Goal: Navigation & Orientation: Find specific page/section

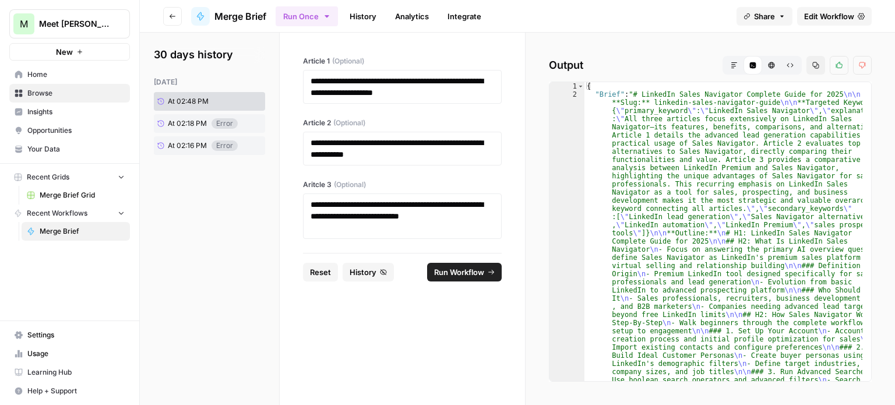
click at [735, 64] on icon "button" at bounding box center [735, 65] width 6 height 6
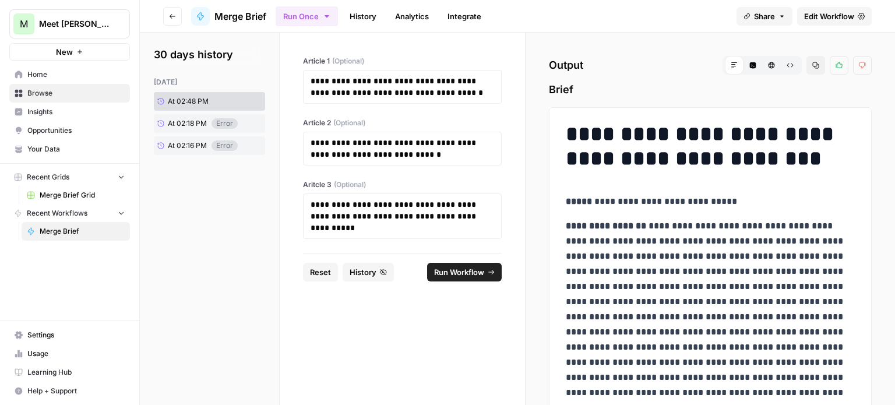
click at [35, 351] on span "Usage" at bounding box center [75, 354] width 97 height 10
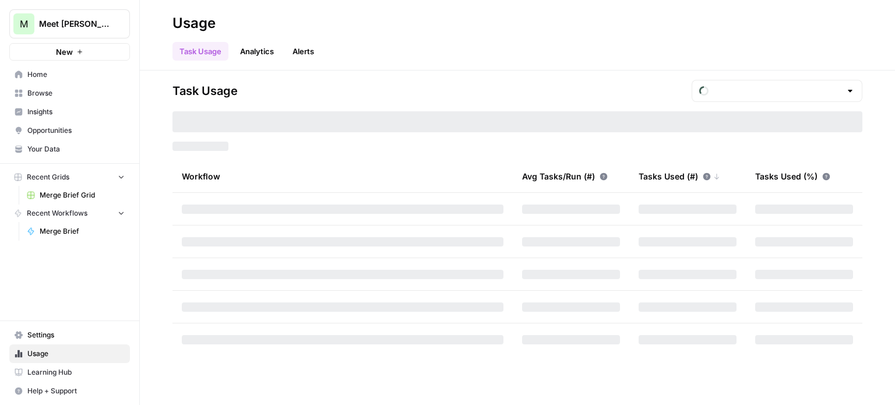
type input "September Included Tasks"
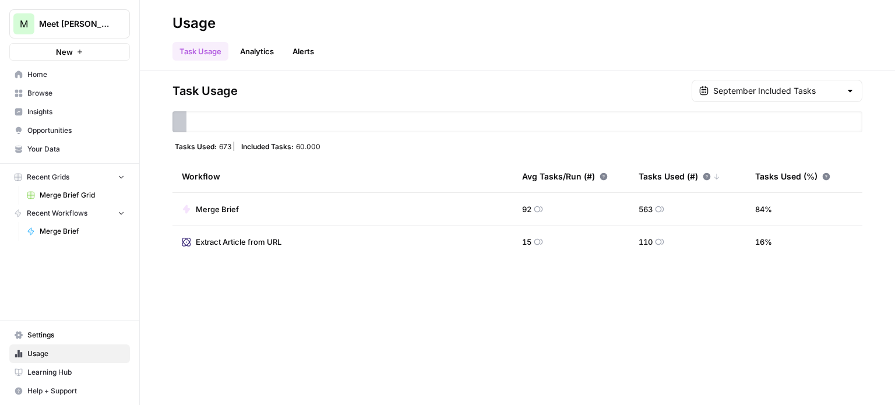
click at [40, 76] on span "Home" at bounding box center [75, 74] width 97 height 10
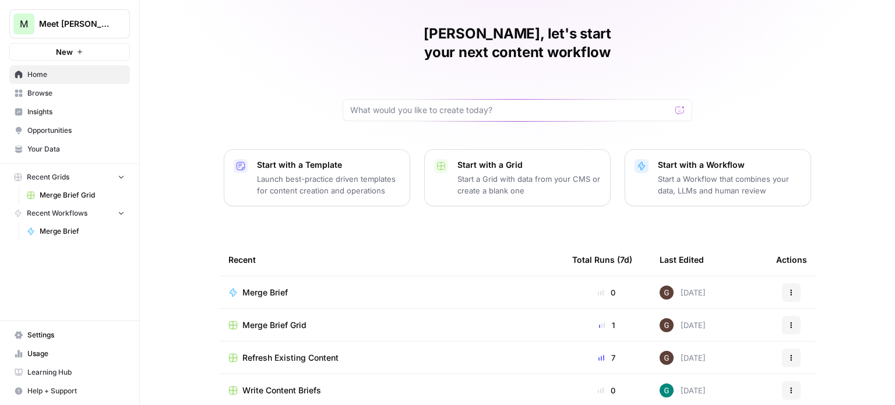
scroll to position [33, 0]
click at [284, 318] on span "Merge Brief Grid" at bounding box center [275, 324] width 64 height 12
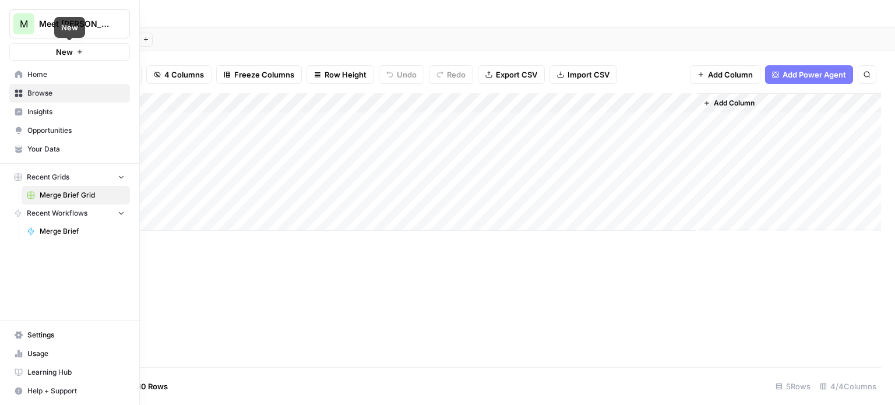
click at [37, 74] on span "Home" at bounding box center [75, 74] width 97 height 10
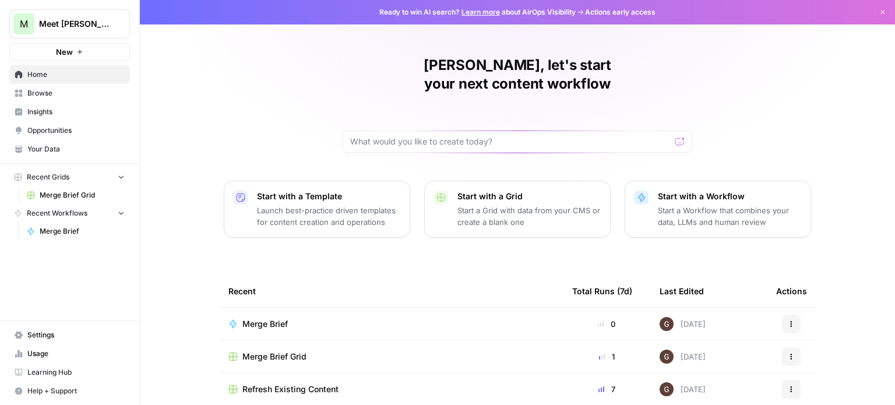
click at [266, 318] on span "Merge Brief" at bounding box center [265, 324] width 45 height 12
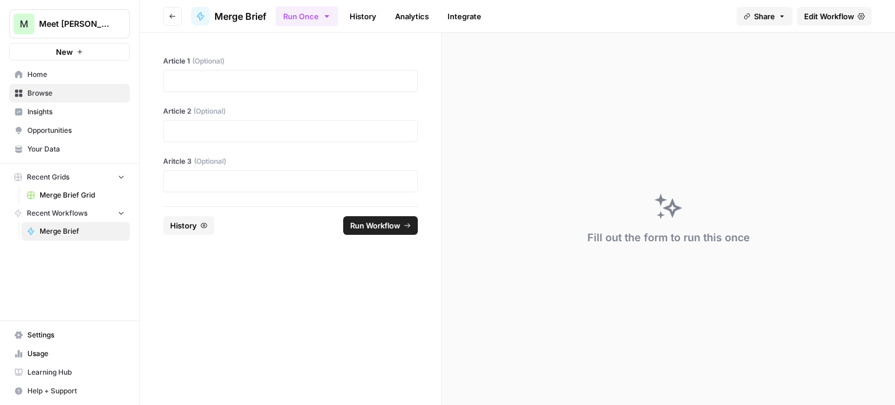
click at [825, 13] on span "Edit Workflow" at bounding box center [829, 16] width 50 height 12
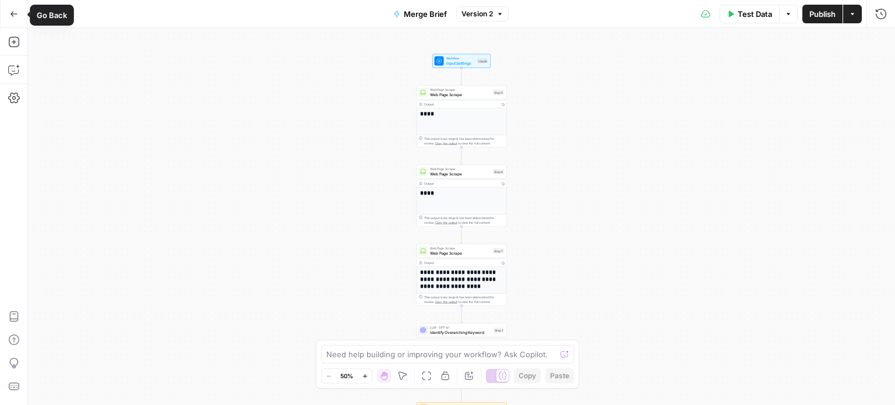
click at [13, 16] on icon "button" at bounding box center [13, 13] width 7 height 5
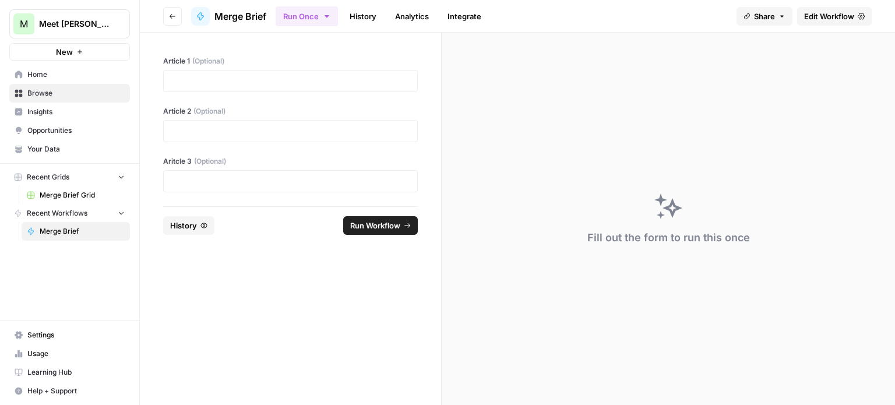
click at [44, 72] on span "Home" at bounding box center [75, 74] width 97 height 10
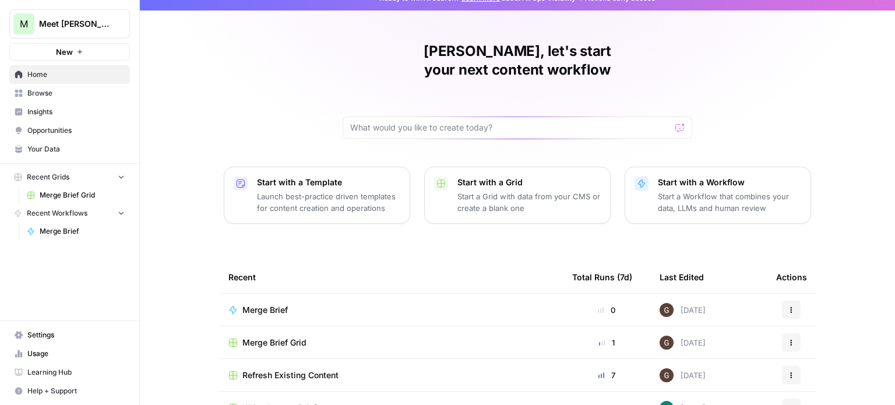
scroll to position [33, 0]
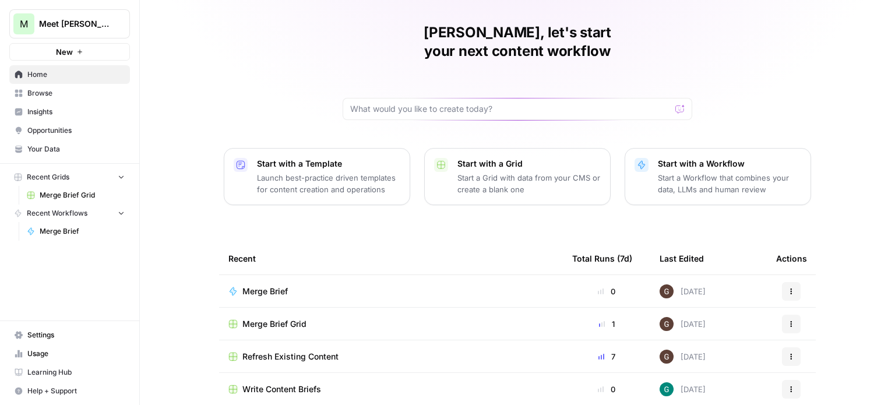
click at [266, 351] on span "Refresh Existing Content" at bounding box center [291, 357] width 96 height 12
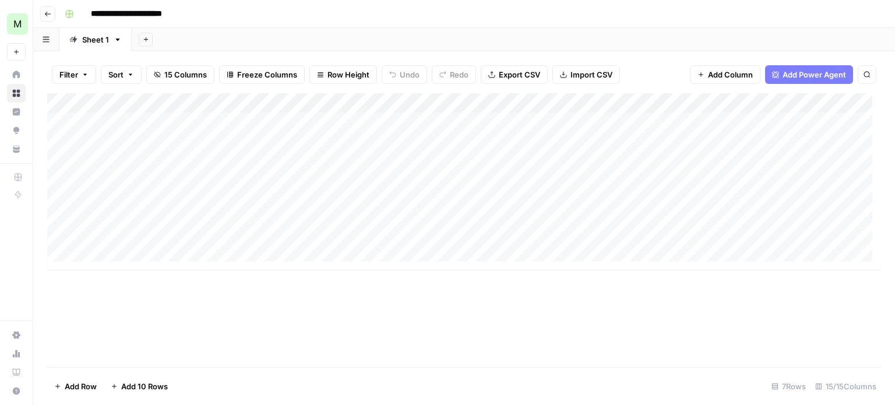
click at [293, 100] on div "Add Column" at bounding box center [464, 181] width 834 height 177
click at [226, 337] on div "Add Column" at bounding box center [464, 230] width 834 height 274
click at [95, 104] on div "Add Column" at bounding box center [464, 181] width 834 height 177
click at [202, 342] on div "Add Column" at bounding box center [464, 230] width 834 height 274
click at [46, 41] on icon "button" at bounding box center [46, 40] width 6 height 6
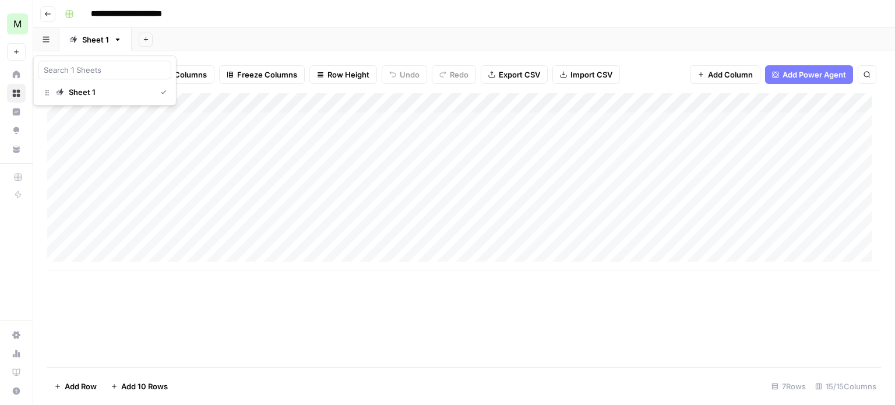
click at [46, 41] on icon "button" at bounding box center [46, 40] width 6 height 6
click at [168, 18] on input "**********" at bounding box center [140, 14] width 108 height 19
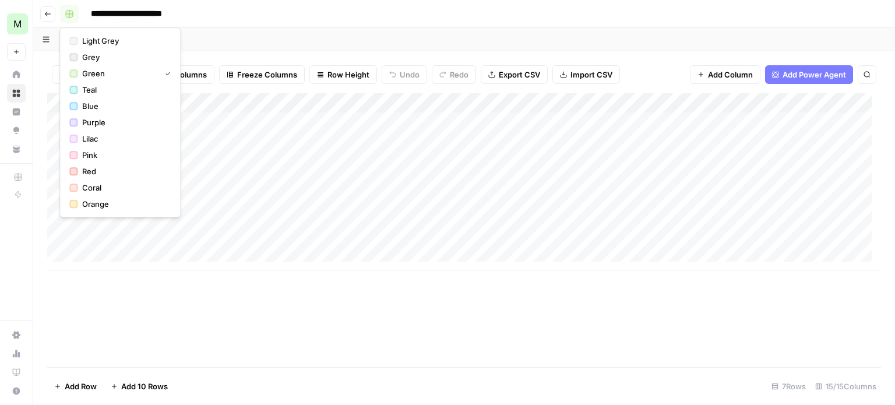
click at [68, 13] on rect "button" at bounding box center [69, 13] width 7 height 7
click at [231, 16] on div "**********" at bounding box center [472, 14] width 824 height 19
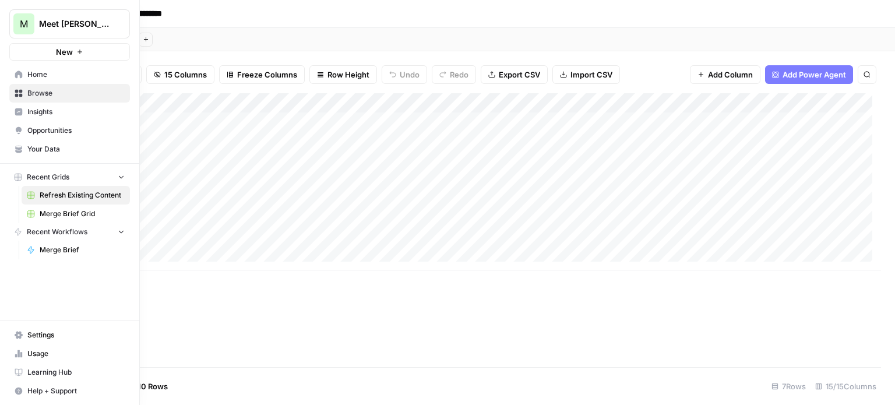
click at [40, 356] on span "Usage" at bounding box center [75, 354] width 97 height 10
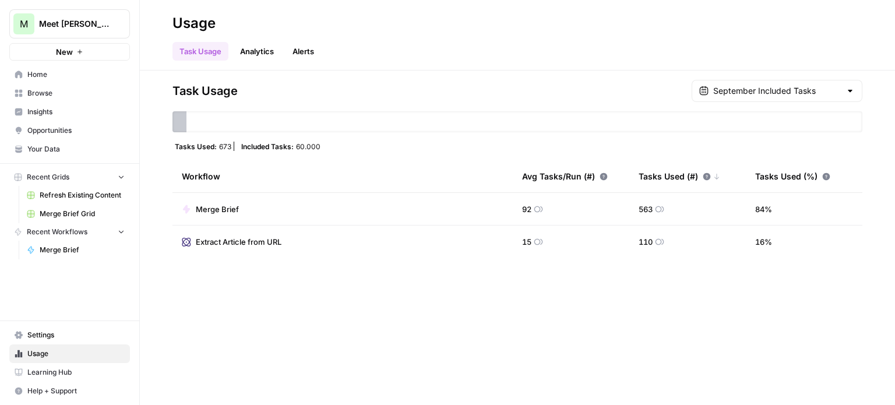
click at [62, 66] on link "Home" at bounding box center [69, 74] width 121 height 19
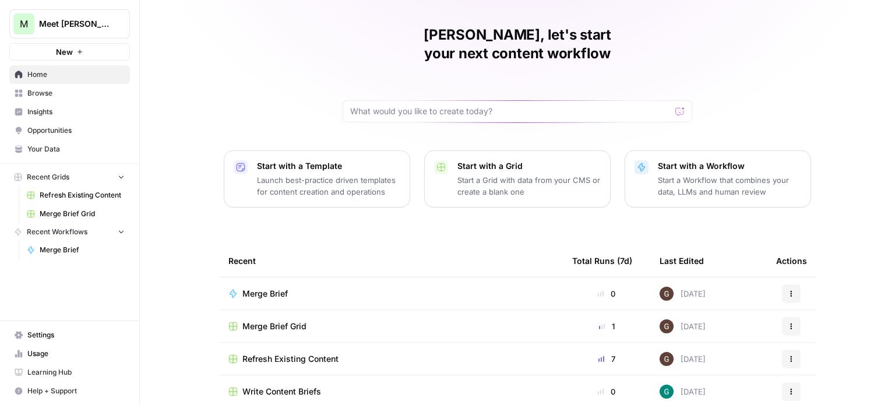
scroll to position [33, 0]
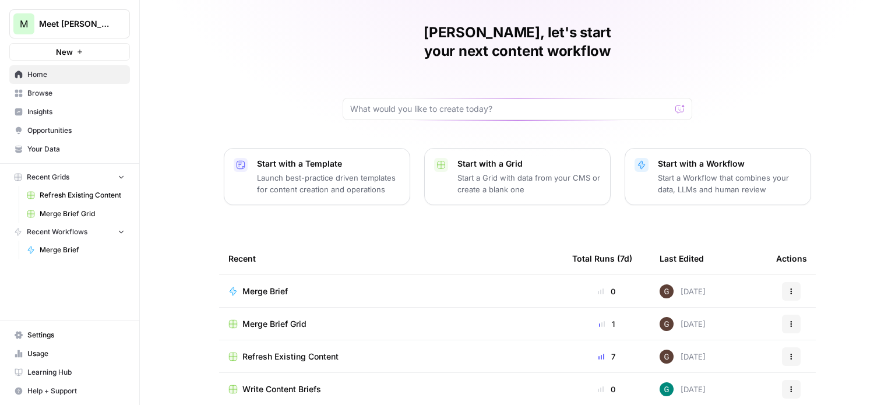
click at [272, 286] on span "Merge Brief" at bounding box center [265, 292] width 45 height 12
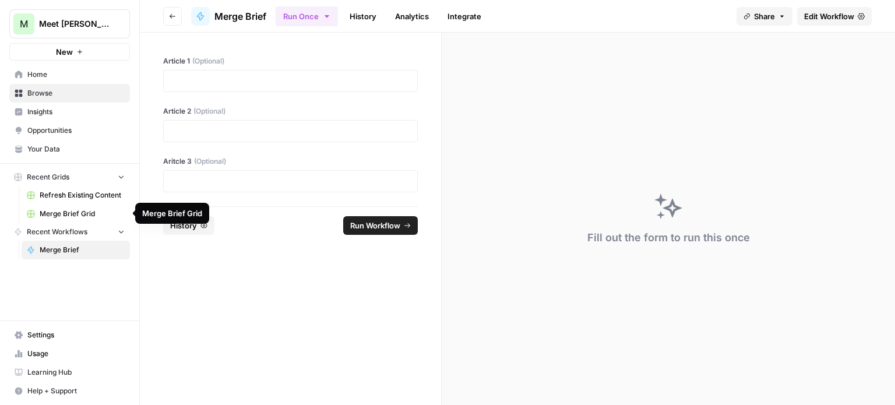
click at [89, 209] on span "Merge Brief Grid" at bounding box center [82, 214] width 85 height 10
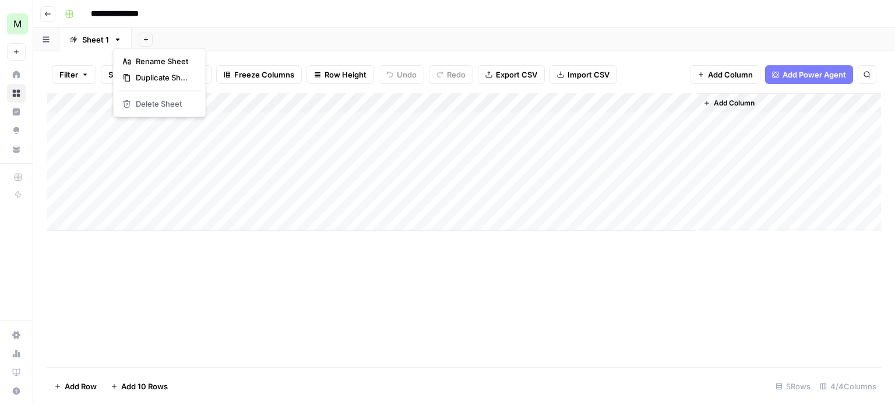
click at [115, 41] on icon "button" at bounding box center [118, 40] width 8 height 8
click at [115, 40] on icon "button" at bounding box center [118, 40] width 8 height 8
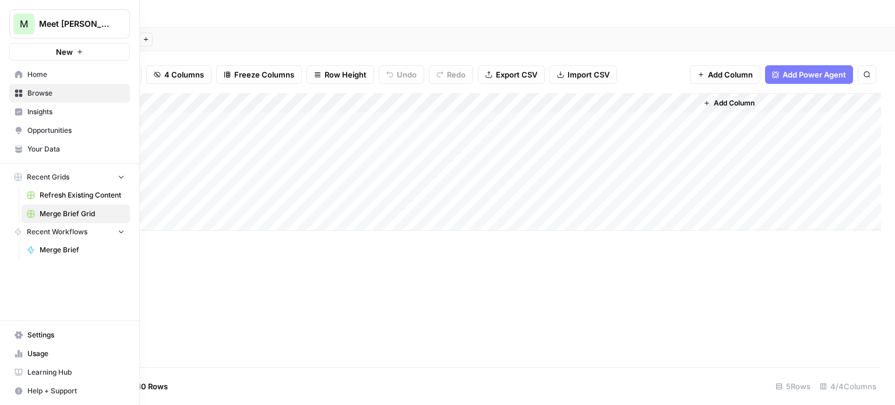
click at [28, 73] on span "Home" at bounding box center [75, 74] width 97 height 10
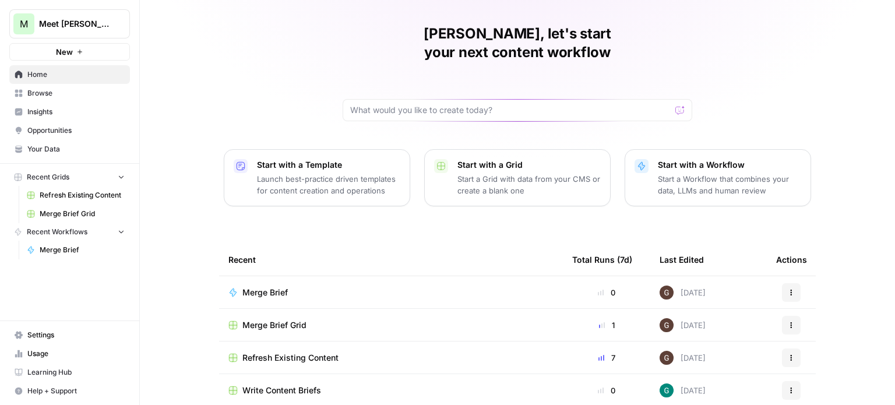
scroll to position [33, 0]
click at [786, 282] on button "Actions" at bounding box center [791, 291] width 19 height 19
drag, startPoint x: 848, startPoint y: 293, endPoint x: 818, endPoint y: 293, distance: 29.2
click at [848, 292] on div "Gustavo, let's start your next content workflow Start with a Template Launch be…" at bounding box center [517, 195] width 755 height 457
click at [788, 321] on icon "button" at bounding box center [791, 324] width 7 height 7
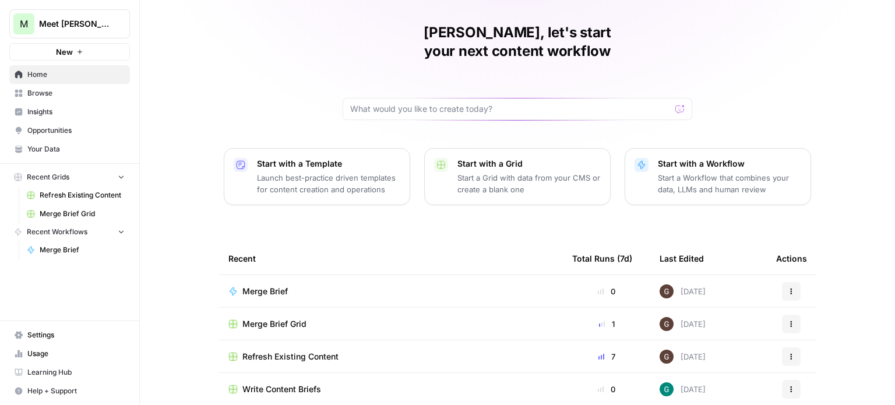
click at [846, 296] on div "Gustavo, let's start your next content workflow Start with a Template Launch be…" at bounding box center [517, 195] width 755 height 457
click at [789, 353] on icon "button" at bounding box center [791, 356] width 7 height 7
click at [848, 330] on div "Gustavo, let's start your next content workflow Start with a Template Launch be…" at bounding box center [517, 195] width 755 height 457
click at [791, 380] on button "Actions" at bounding box center [791, 389] width 19 height 19
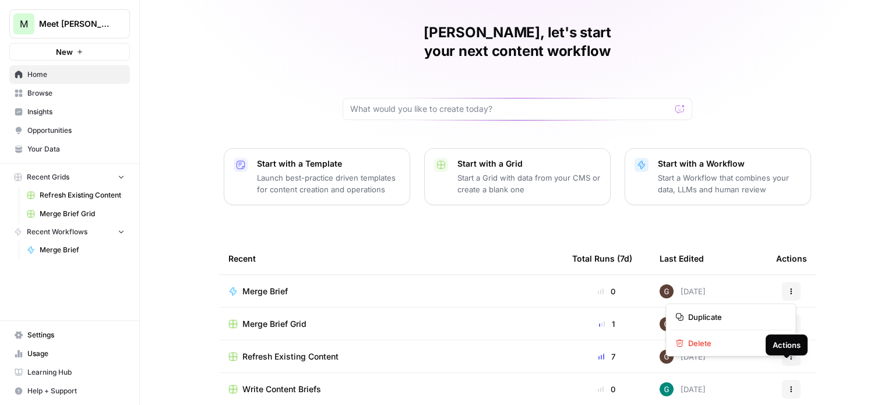
click at [883, 337] on div "Gustavo, let's start your next content workflow Start with a Template Launch be…" at bounding box center [517, 195] width 755 height 457
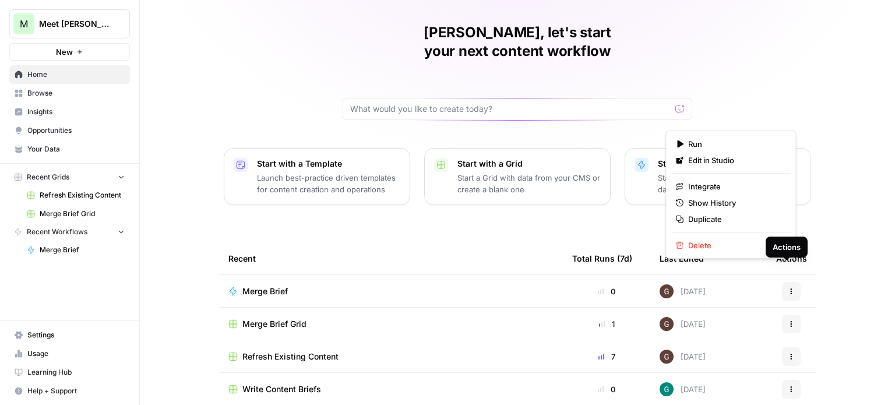
click at [790, 288] on icon "button" at bounding box center [791, 291] width 7 height 7
click at [406, 103] on input "text" at bounding box center [510, 109] width 321 height 12
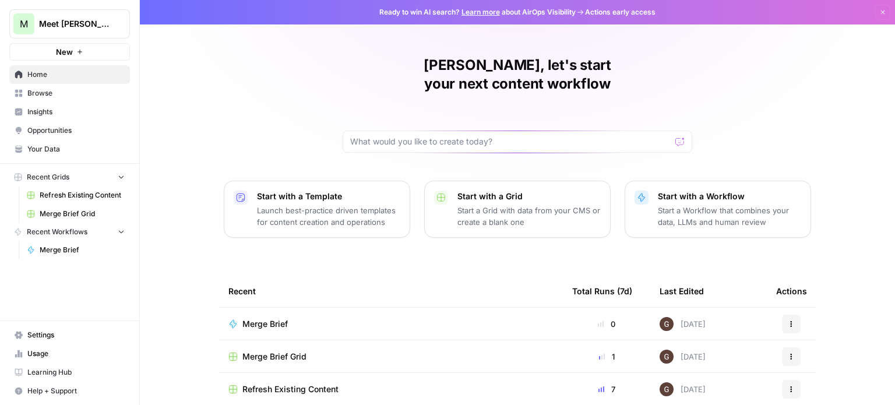
click at [92, 23] on span "Meet [PERSON_NAME]" at bounding box center [74, 24] width 71 height 12
click at [273, 49] on div "Gustavo, let's start your next content workflow Start with a Template Launch be…" at bounding box center [517, 228] width 755 height 457
click at [50, 91] on span "Browse" at bounding box center [75, 93] width 97 height 10
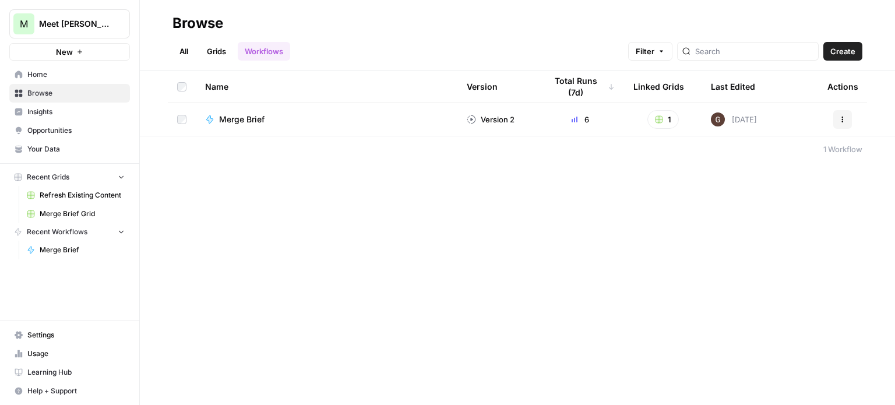
click at [43, 113] on span "Insights" at bounding box center [75, 112] width 97 height 10
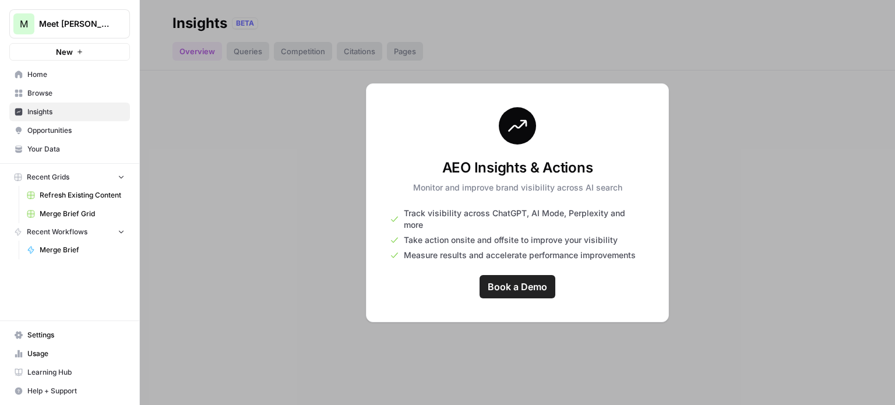
click at [48, 131] on span "Opportunities" at bounding box center [75, 130] width 97 height 10
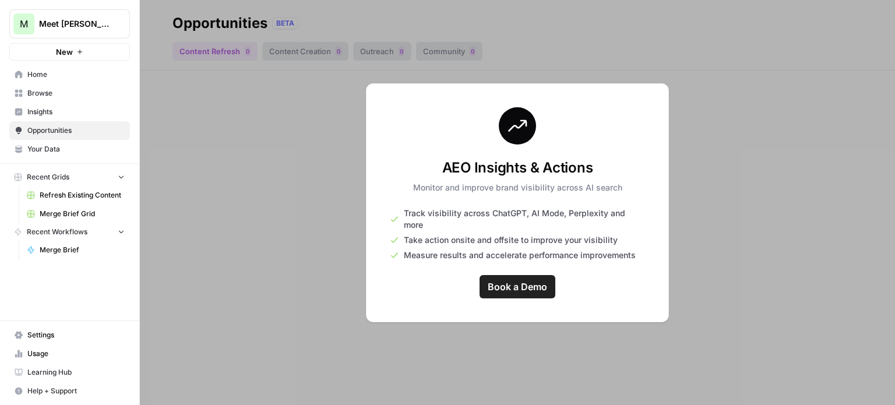
click at [49, 150] on span "Your Data" at bounding box center [75, 149] width 97 height 10
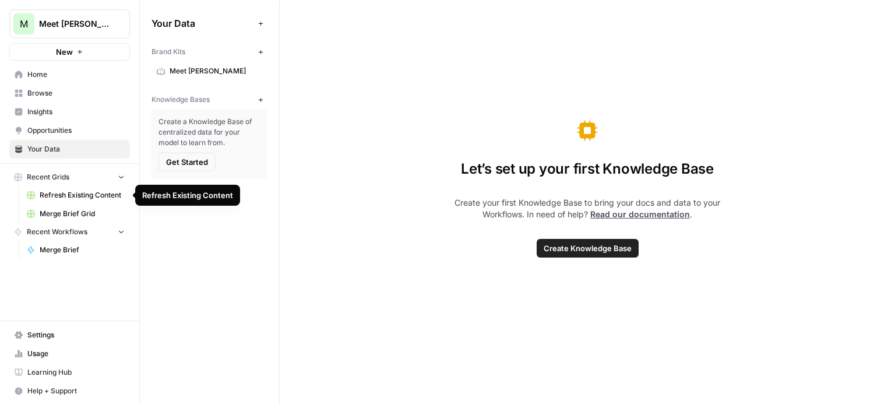
click at [54, 196] on span "Refresh Existing Content" at bounding box center [82, 195] width 85 height 10
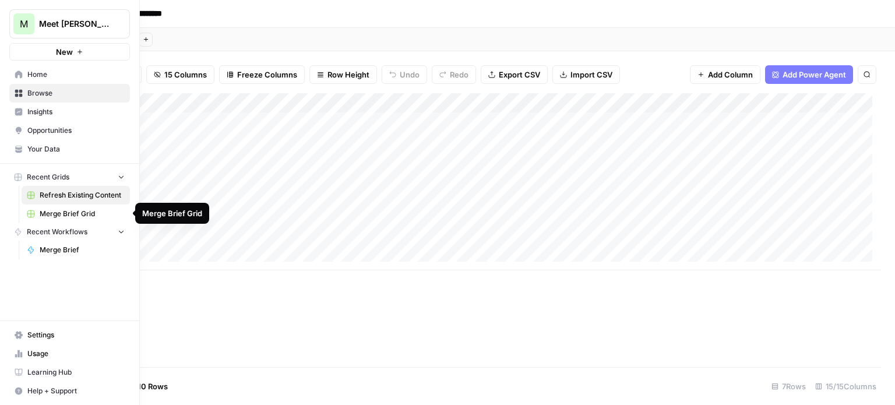
click at [65, 215] on span "Merge Brief Grid" at bounding box center [82, 214] width 85 height 10
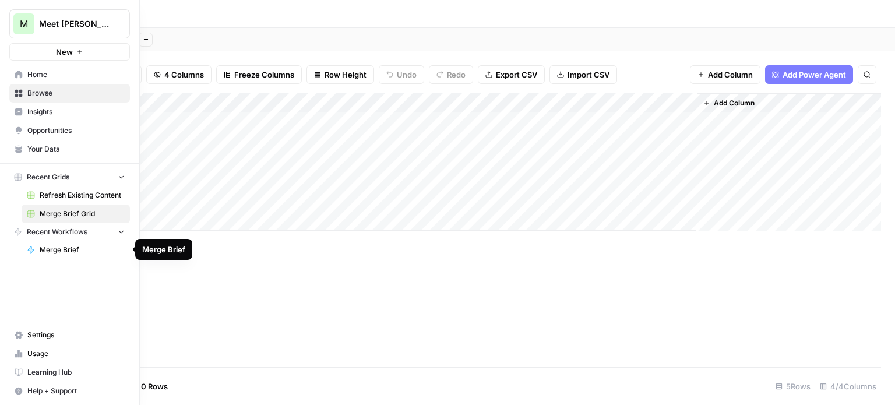
click at [51, 245] on span "Merge Brief" at bounding box center [82, 250] width 85 height 10
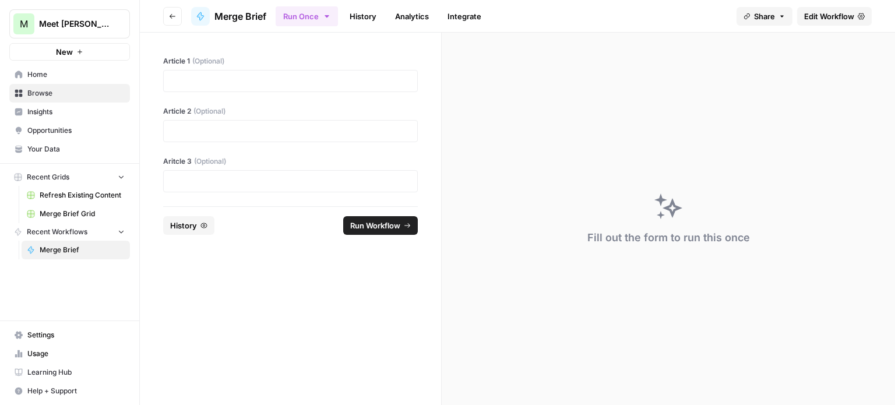
click at [37, 331] on span "Settings" at bounding box center [75, 335] width 97 height 10
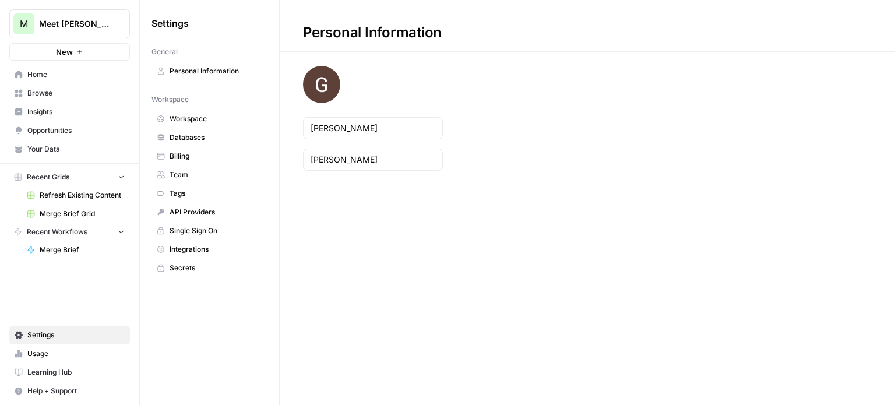
click at [44, 354] on span "Usage" at bounding box center [75, 354] width 97 height 10
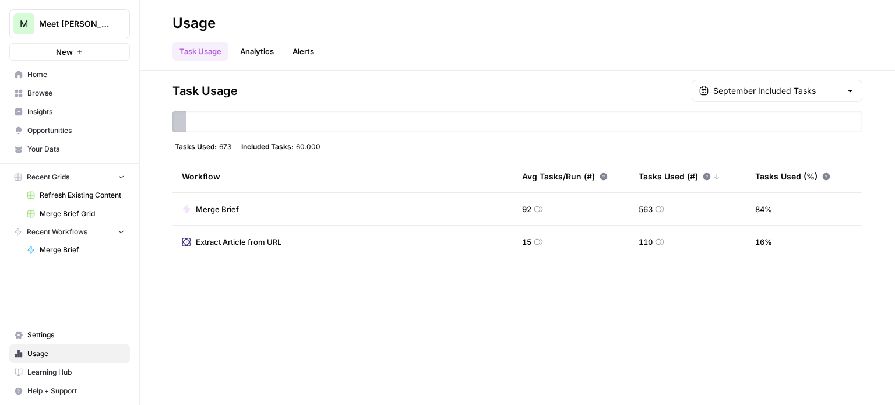
click at [55, 374] on span "Learning Hub" at bounding box center [75, 372] width 97 height 10
